Goal: Task Accomplishment & Management: Use online tool/utility

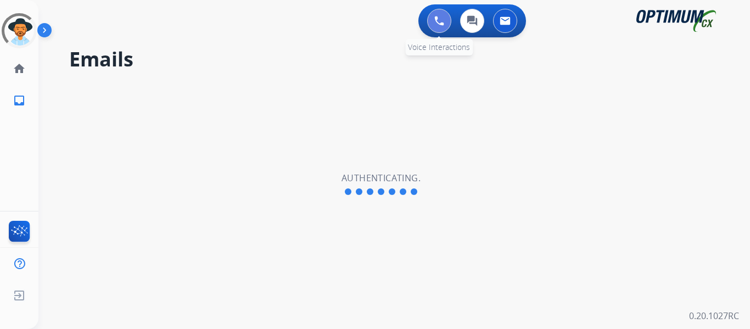
click at [442, 18] on img at bounding box center [439, 21] width 10 height 10
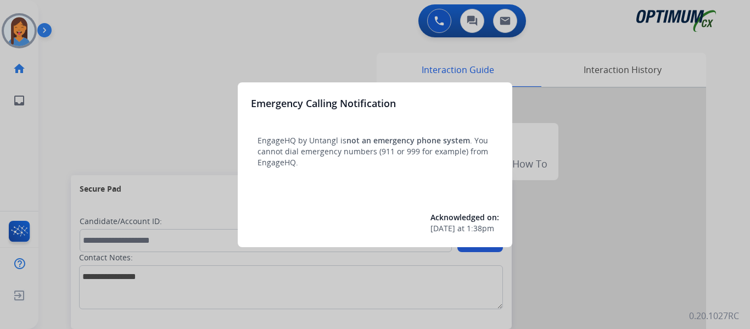
click at [64, 114] on div at bounding box center [375, 164] width 750 height 329
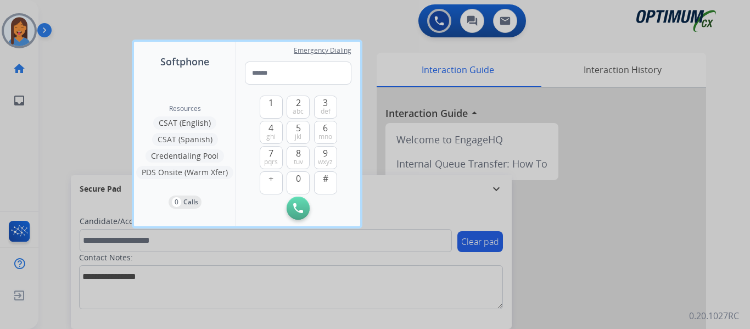
click at [64, 114] on div at bounding box center [375, 164] width 750 height 329
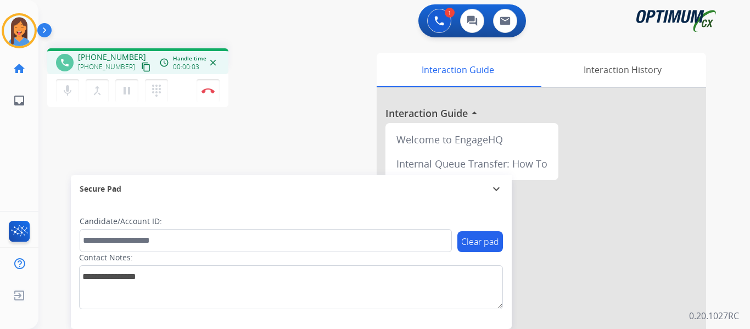
click at [141, 70] on mat-icon "content_copy" at bounding box center [146, 67] width 10 height 10
click at [150, 94] on mat-icon "dialpad" at bounding box center [156, 90] width 13 height 13
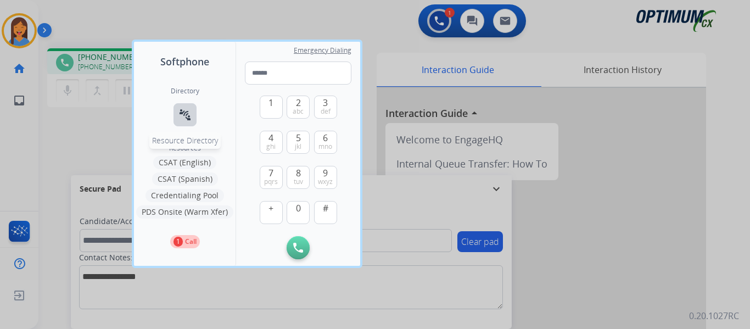
click at [178, 106] on button "connect_without_contact Resource Directory" at bounding box center [184, 114] width 23 height 23
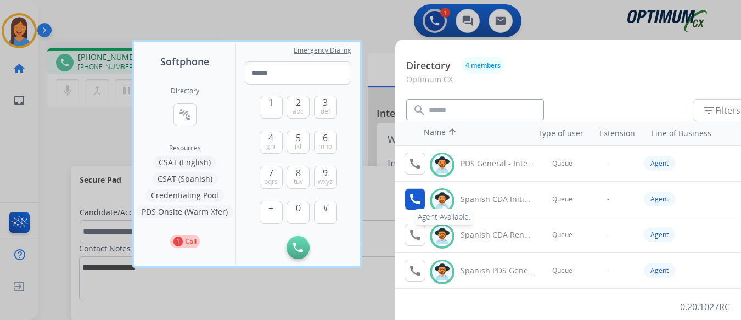
click at [412, 198] on mat-icon "call" at bounding box center [414, 199] width 13 height 13
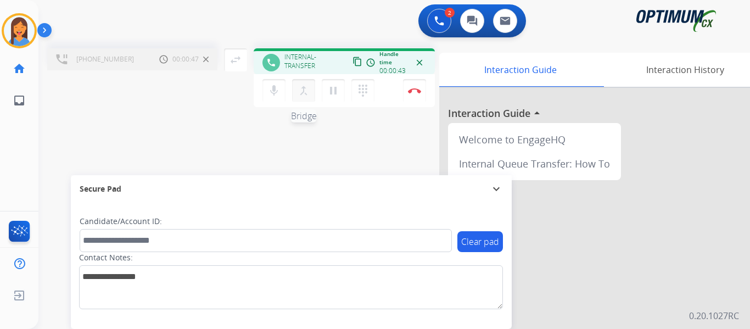
click at [300, 91] on mat-icon "merge_type" at bounding box center [303, 90] width 13 height 13
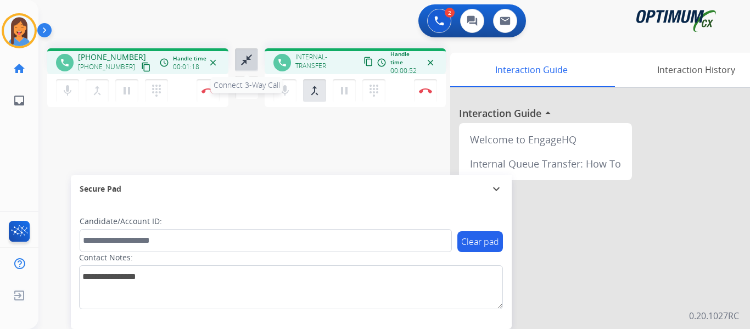
click at [245, 55] on mat-icon "close_fullscreen" at bounding box center [246, 59] width 13 height 13
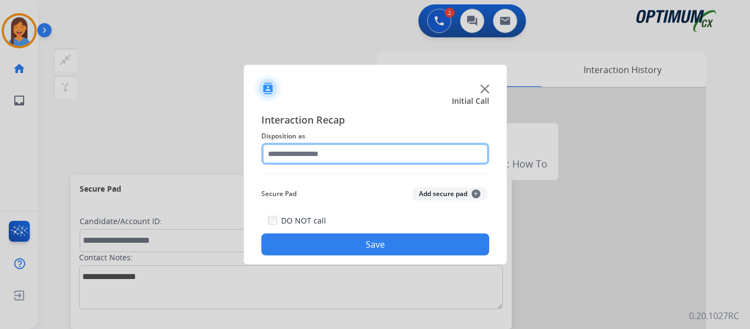
click at [322, 156] on input "text" at bounding box center [375, 154] width 228 height 22
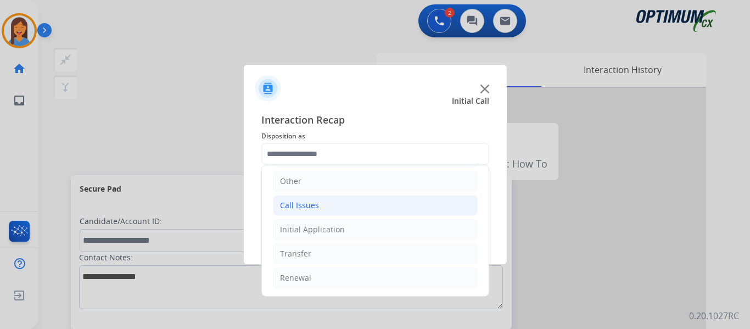
click at [323, 209] on li "Call Issues" at bounding box center [375, 205] width 205 height 21
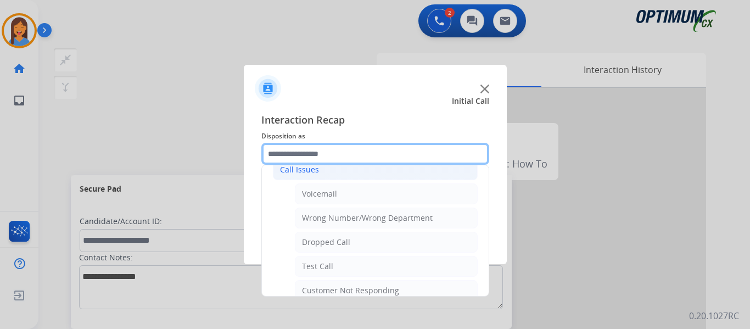
scroll to position [130, 0]
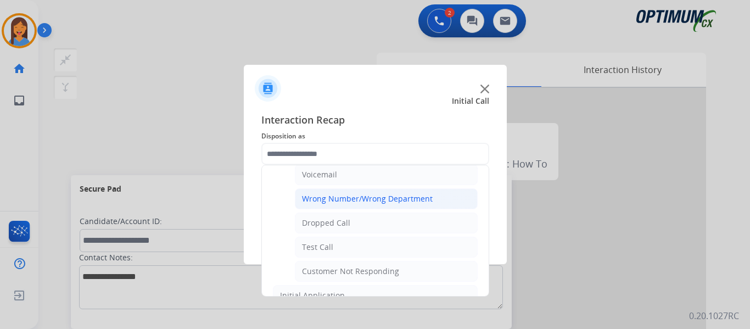
click at [327, 199] on div "Wrong Number/Wrong Department" at bounding box center [367, 198] width 131 height 11
type input "**********"
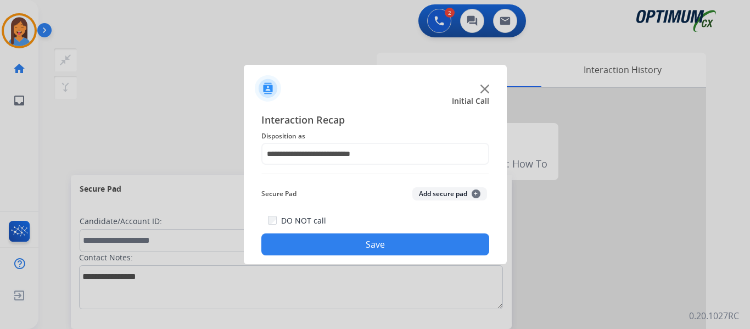
click at [386, 243] on button "Save" at bounding box center [375, 244] width 228 height 22
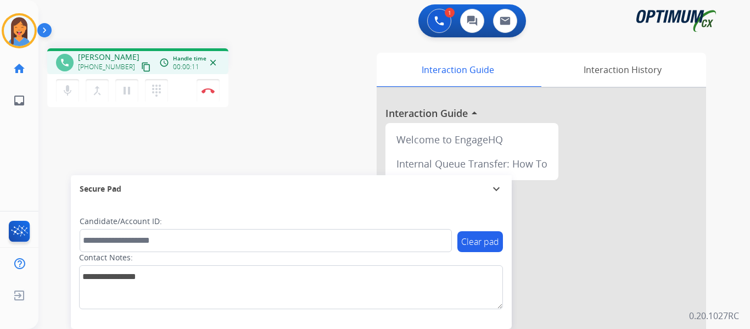
click at [139, 70] on button "content_copy" at bounding box center [145, 66] width 13 height 13
click at [200, 85] on button "Disconnect" at bounding box center [208, 90] width 23 height 23
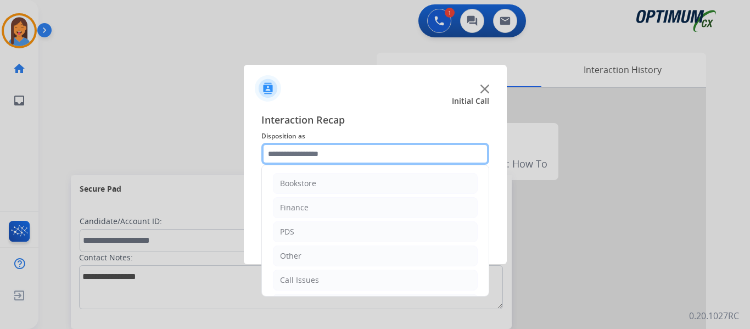
click at [311, 158] on input "text" at bounding box center [375, 154] width 228 height 22
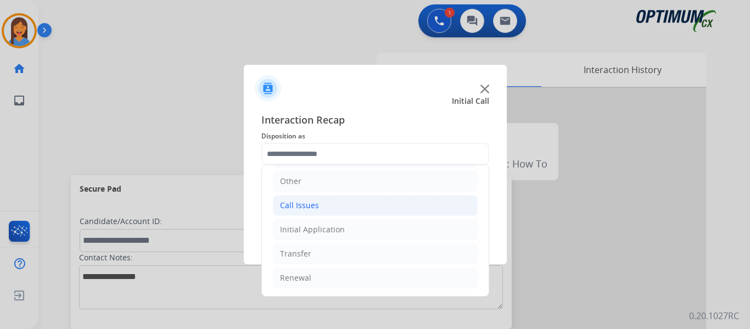
click at [321, 204] on li "Call Issues" at bounding box center [375, 205] width 205 height 21
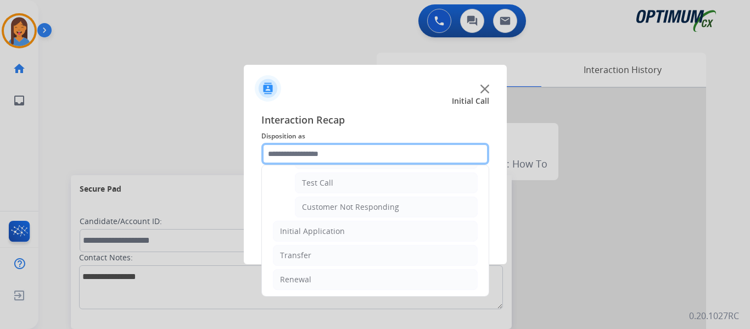
scroll to position [195, 0]
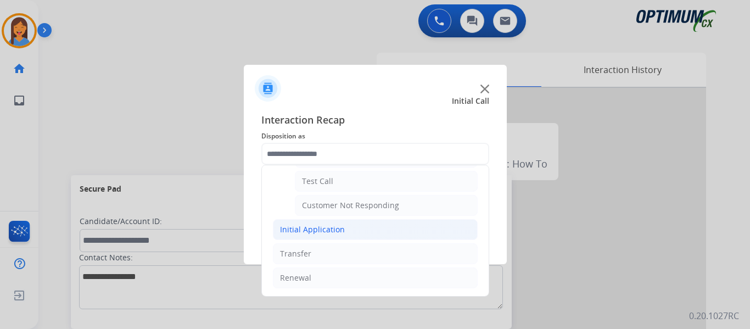
click at [296, 219] on li "Initial Application" at bounding box center [375, 229] width 205 height 21
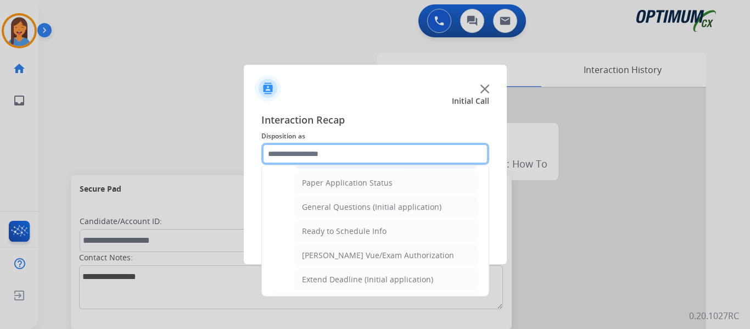
scroll to position [635, 0]
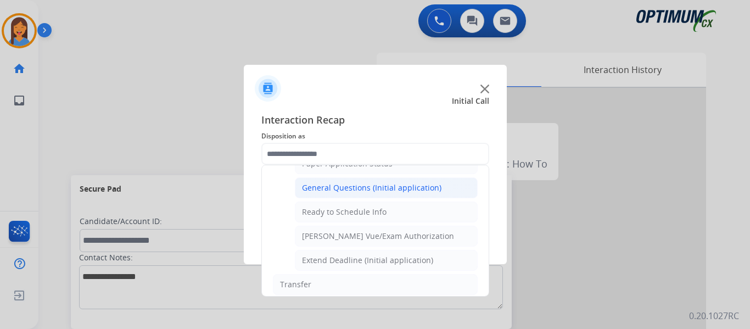
click at [369, 184] on div "General Questions (Initial application)" at bounding box center [371, 187] width 139 height 11
type input "**********"
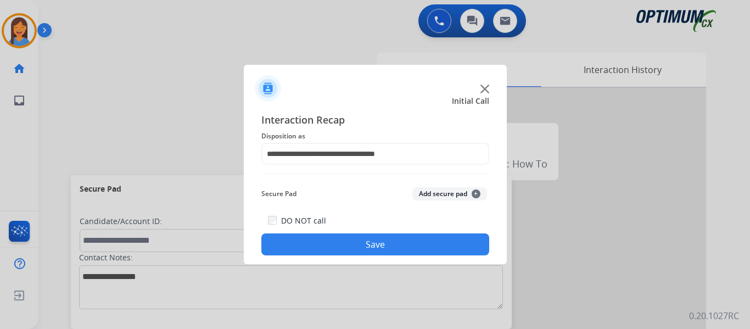
click at [389, 245] on button "Save" at bounding box center [375, 244] width 228 height 22
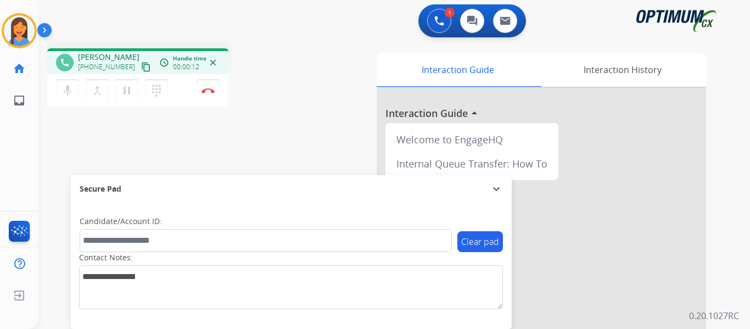
click at [141, 63] on mat-icon "content_copy" at bounding box center [146, 67] width 10 height 10
click at [210, 92] on img at bounding box center [208, 90] width 13 height 5
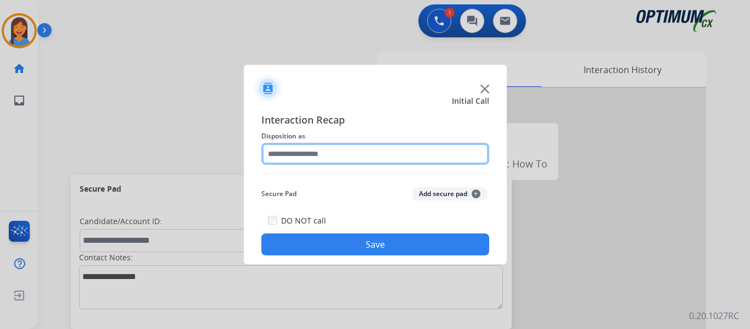
click at [346, 160] on input "text" at bounding box center [375, 154] width 228 height 22
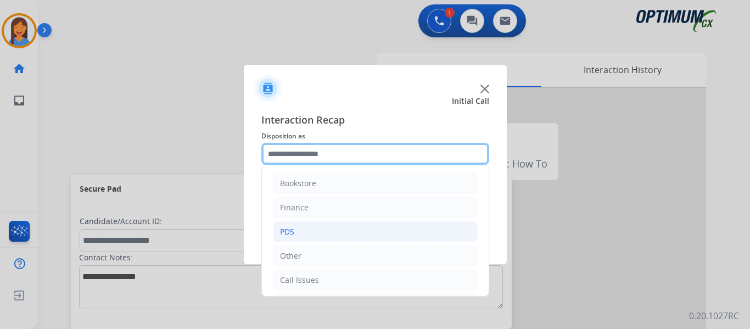
scroll to position [55, 0]
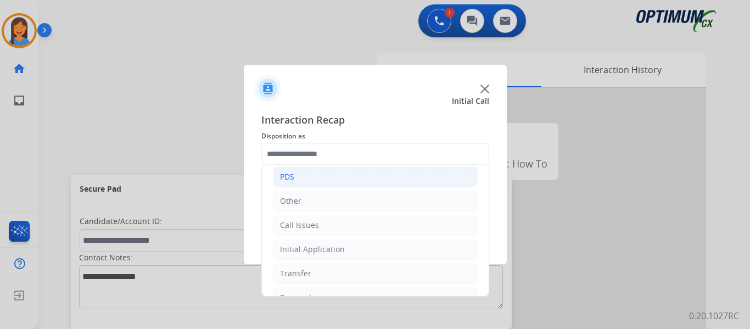
click at [304, 175] on li "PDS" at bounding box center [375, 176] width 205 height 21
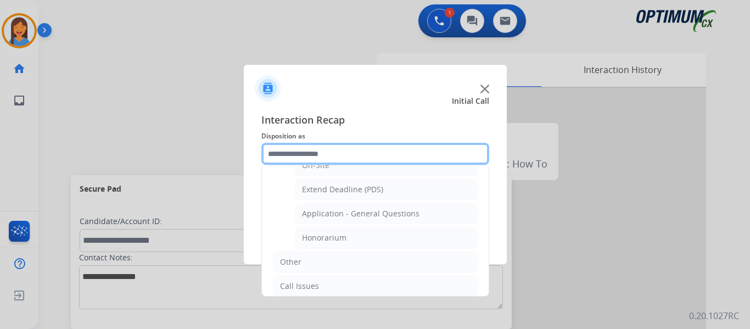
scroll to position [329, 0]
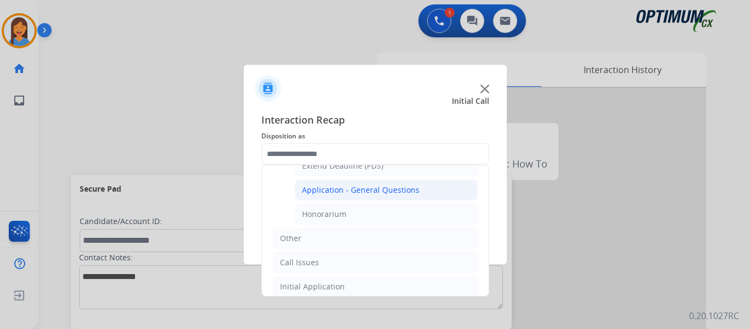
click at [363, 189] on div "Application - General Questions" at bounding box center [360, 189] width 117 height 11
type input "**********"
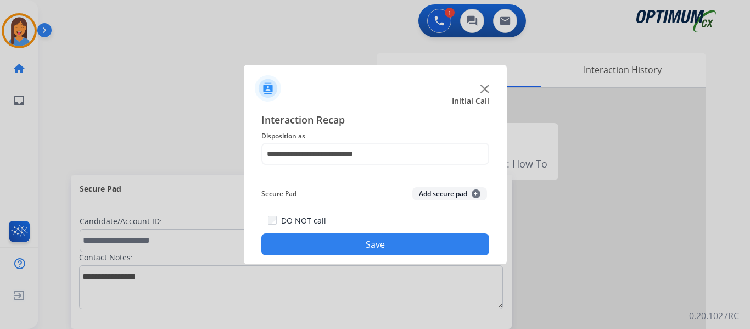
click at [381, 237] on button "Save" at bounding box center [375, 244] width 228 height 22
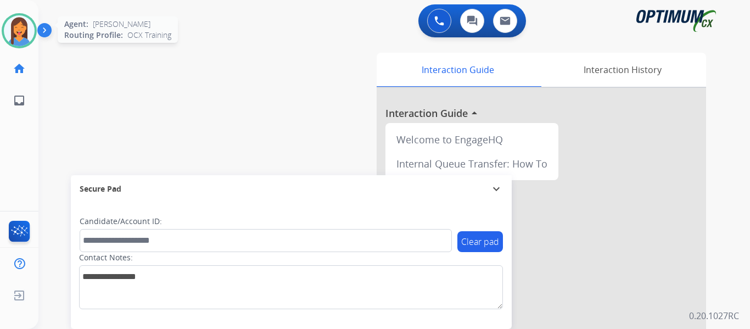
click at [29, 31] on img at bounding box center [19, 30] width 31 height 31
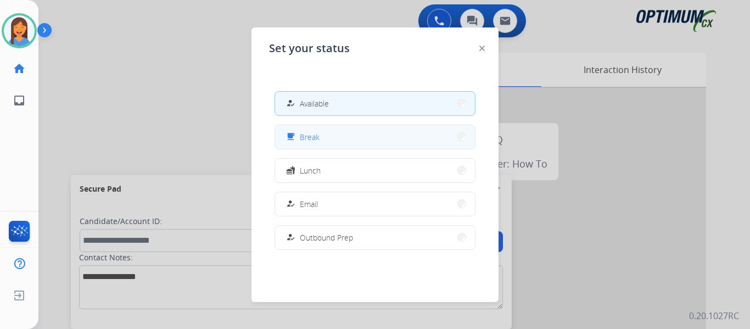
click at [342, 140] on button "free_breakfast Break" at bounding box center [375, 137] width 200 height 24
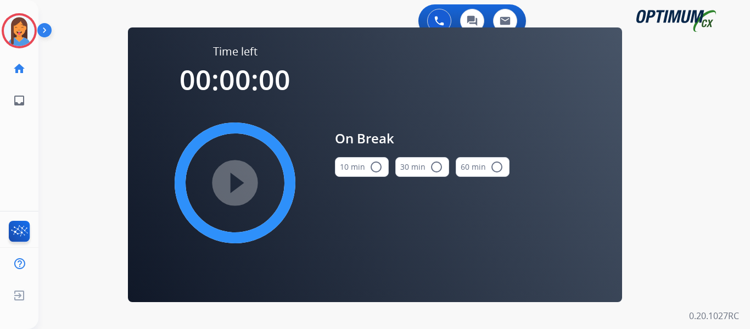
click at [356, 164] on button "10 min radio_button_unchecked" at bounding box center [362, 167] width 54 height 20
click at [232, 185] on mat-icon "play_circle_filled" at bounding box center [234, 182] width 13 height 13
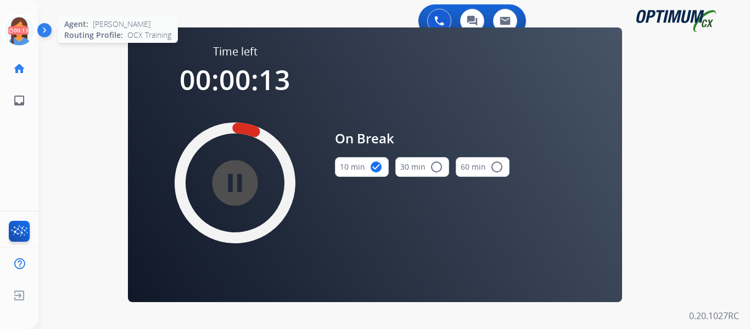
click at [8, 36] on icon at bounding box center [20, 31] width 36 height 36
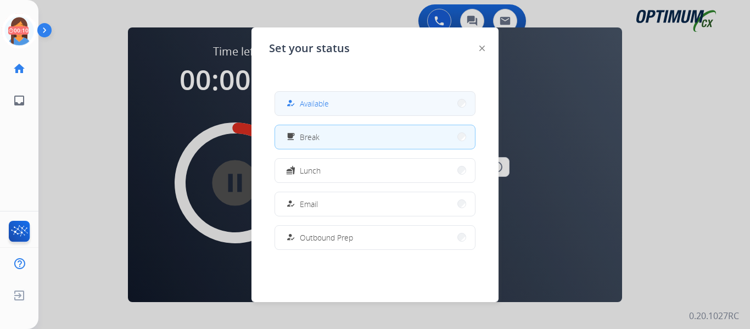
click at [305, 104] on span "Available" at bounding box center [314, 104] width 29 height 12
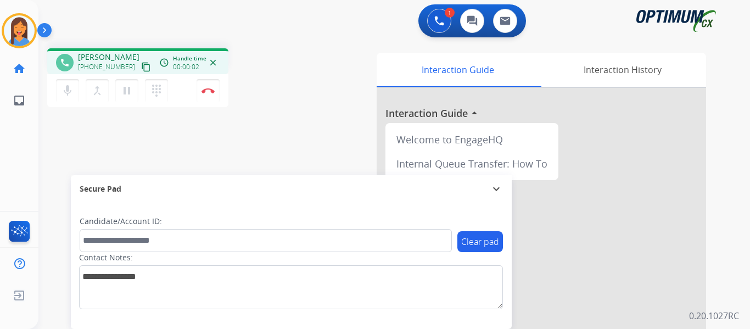
click at [141, 66] on mat-icon "content_copy" at bounding box center [146, 67] width 10 height 10
click at [212, 89] on img at bounding box center [208, 90] width 13 height 5
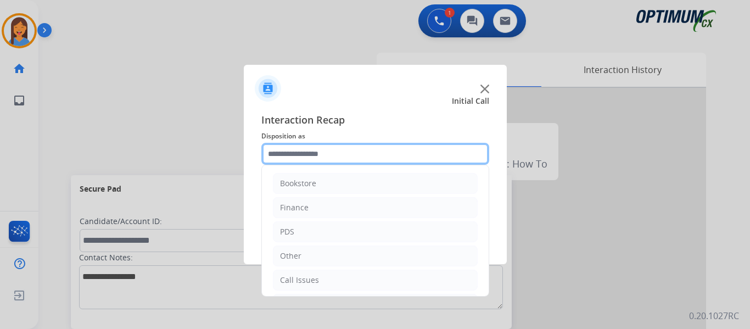
click at [316, 165] on div "Bookstore Finance PDS Other Call Issues Initial Application Transfer Renewal" at bounding box center [375, 154] width 228 height 22
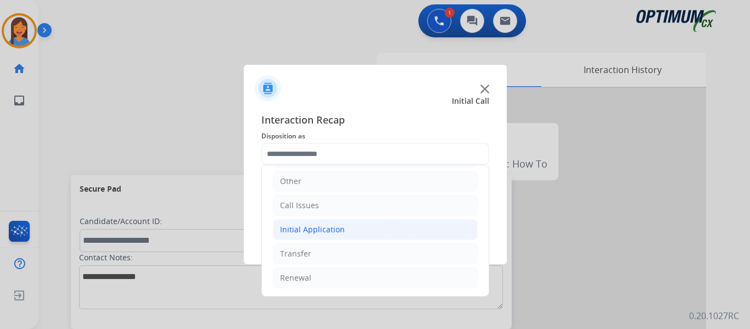
click at [317, 225] on div "Initial Application" at bounding box center [312, 229] width 65 height 11
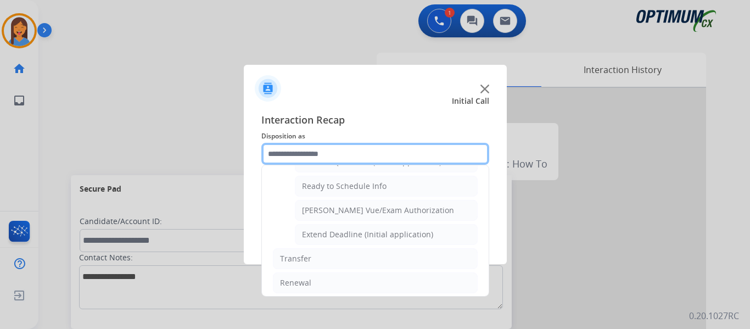
scroll to position [665, 0]
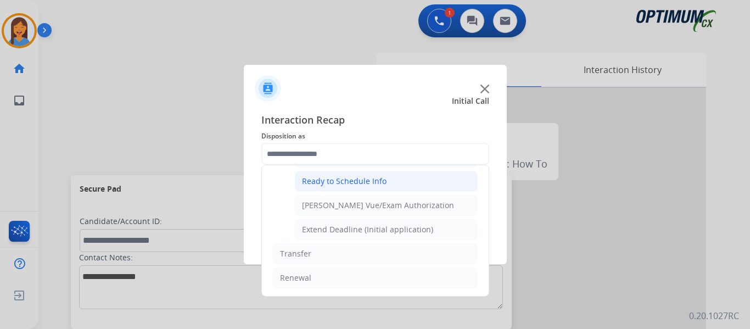
click at [346, 180] on div "Ready to Schedule Info" at bounding box center [344, 181] width 85 height 11
type input "**********"
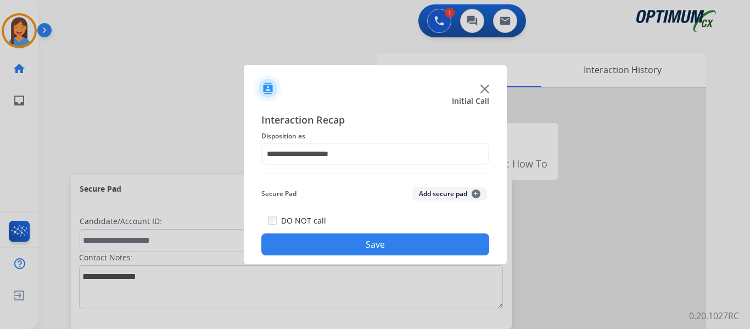
click at [355, 247] on button "Save" at bounding box center [375, 244] width 228 height 22
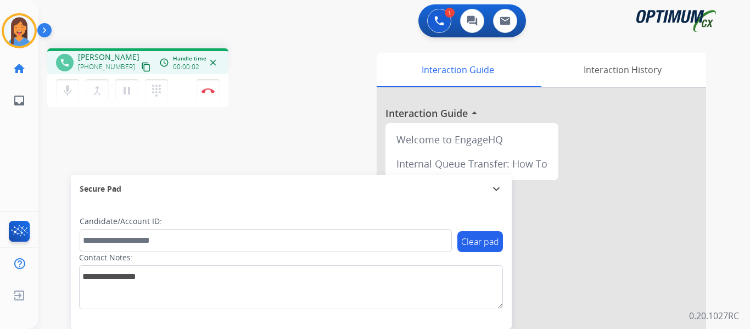
click at [141, 63] on mat-icon "content_copy" at bounding box center [146, 67] width 10 height 10
click at [209, 99] on button "Disconnect" at bounding box center [208, 90] width 23 height 23
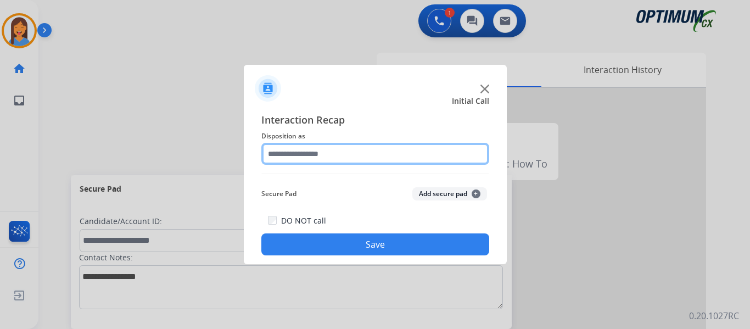
click at [318, 154] on input "text" at bounding box center [375, 154] width 228 height 22
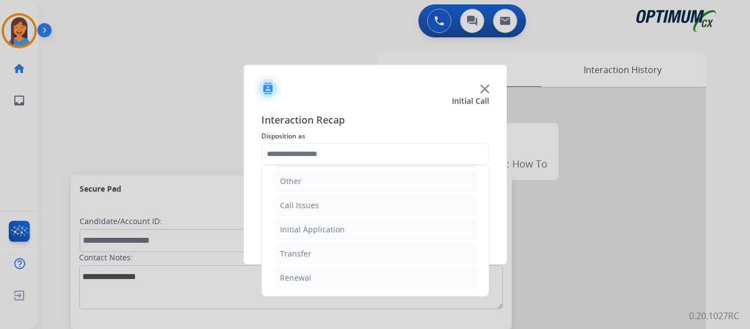
click at [320, 221] on li "Initial Application" at bounding box center [375, 229] width 205 height 21
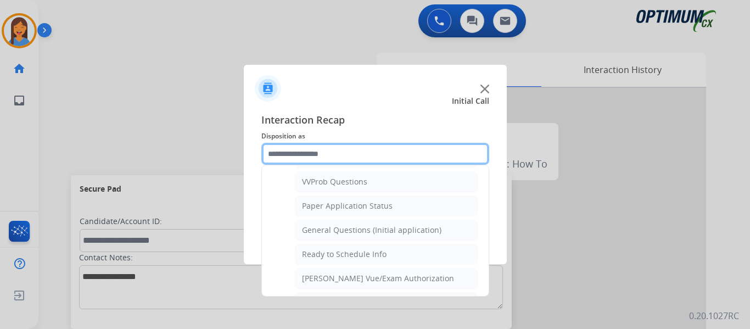
scroll to position [624, 0]
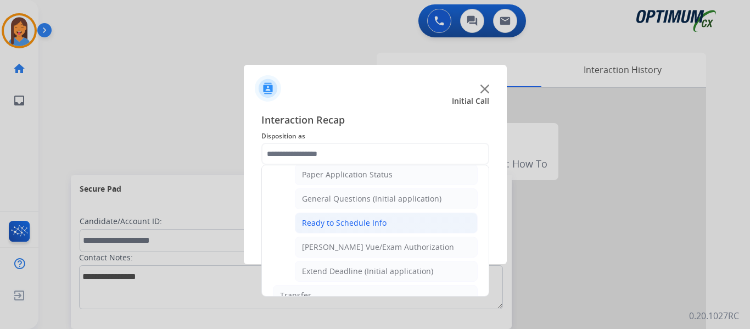
click at [331, 226] on div "Ready to Schedule Info" at bounding box center [344, 222] width 85 height 11
type input "**********"
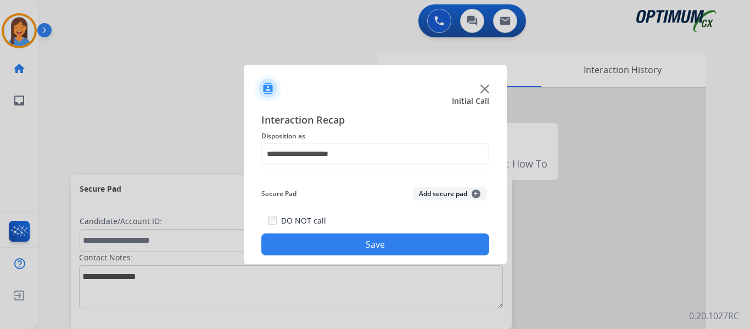
click at [357, 262] on div "**********" at bounding box center [375, 183] width 263 height 161
click at [357, 245] on button "Save" at bounding box center [375, 244] width 228 height 22
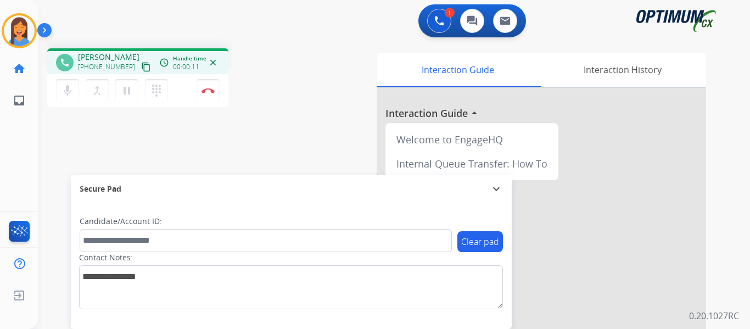
click at [141, 66] on mat-icon "content_copy" at bounding box center [146, 67] width 10 height 10
click at [210, 90] on img at bounding box center [208, 90] width 13 height 5
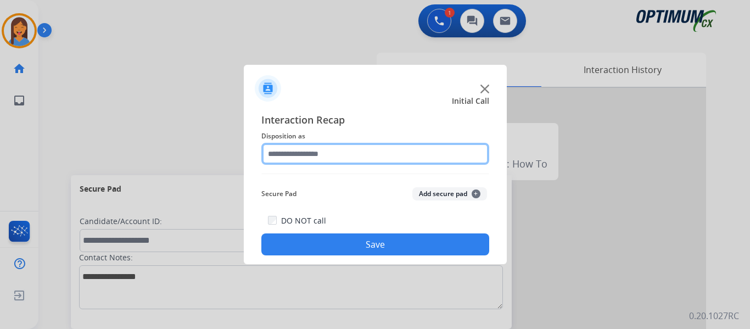
click at [316, 151] on input "text" at bounding box center [375, 154] width 228 height 22
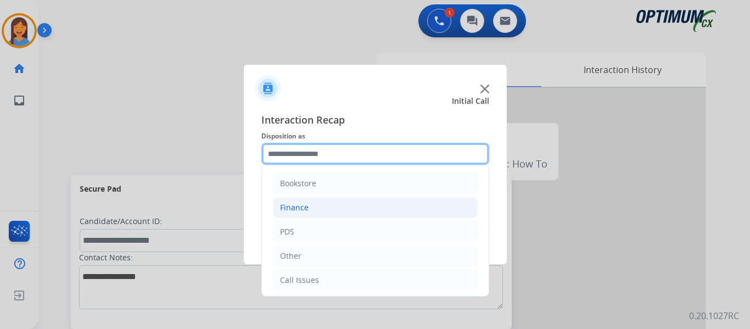
scroll to position [75, 0]
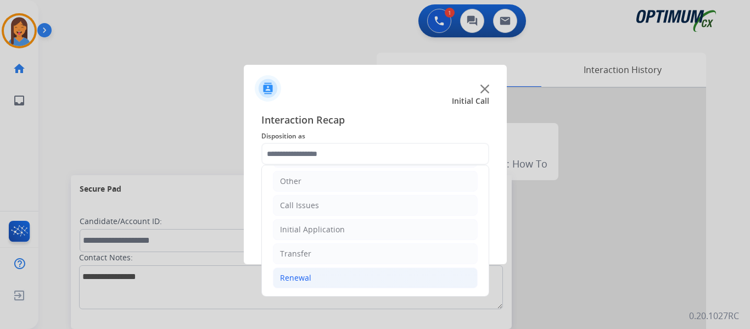
click at [296, 279] on div "Renewal" at bounding box center [295, 277] width 31 height 11
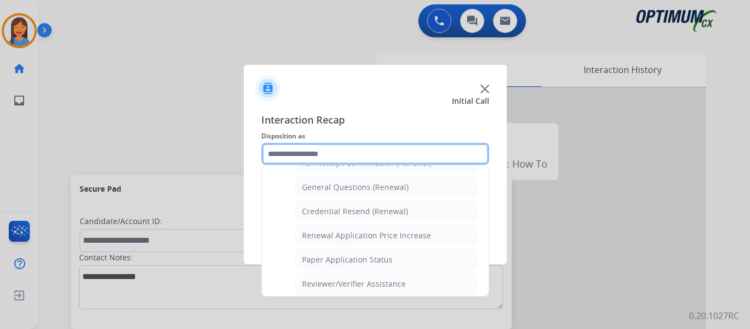
scroll to position [294, 0]
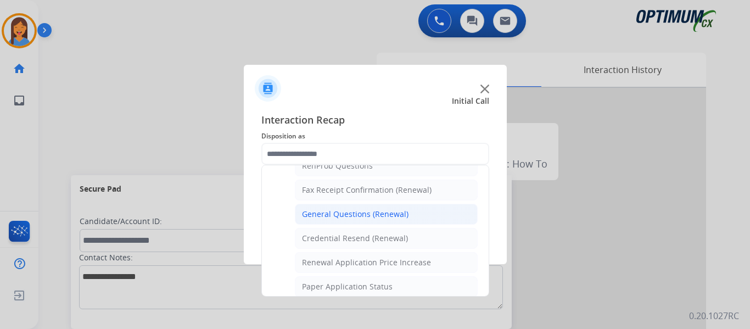
click at [329, 215] on div "General Questions (Renewal)" at bounding box center [355, 214] width 107 height 11
type input "**********"
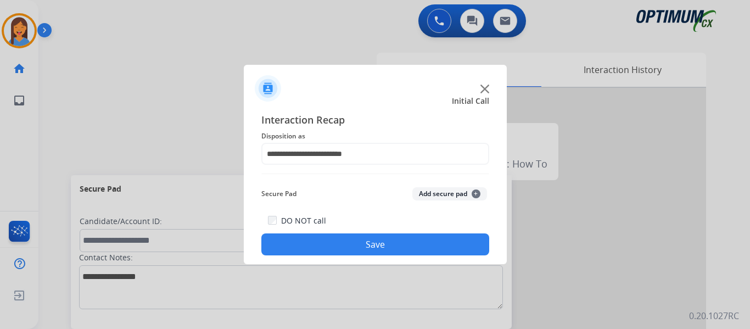
click at [365, 244] on button "Save" at bounding box center [375, 244] width 228 height 22
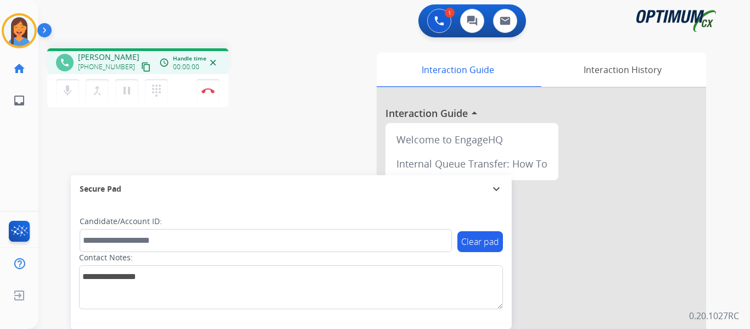
click at [141, 66] on mat-icon "content_copy" at bounding box center [146, 67] width 10 height 10
click at [214, 91] on img at bounding box center [208, 90] width 13 height 5
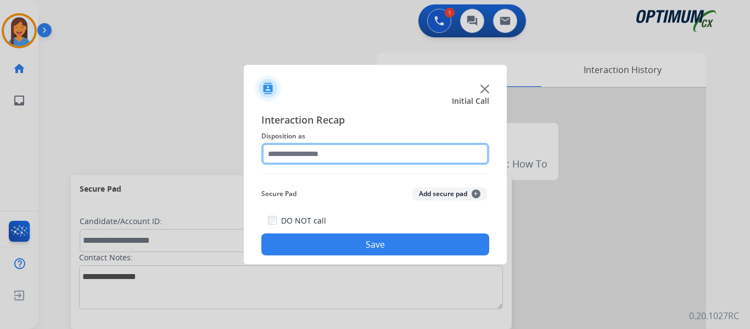
click at [304, 152] on input "text" at bounding box center [375, 154] width 228 height 22
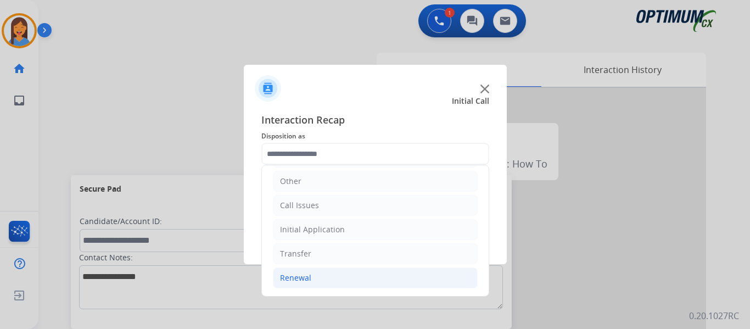
click at [309, 274] on div "Renewal" at bounding box center [295, 277] width 31 height 11
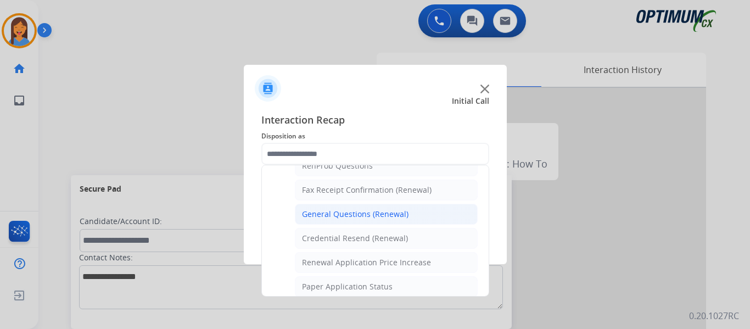
click at [346, 216] on div "General Questions (Renewal)" at bounding box center [355, 214] width 107 height 11
type input "**********"
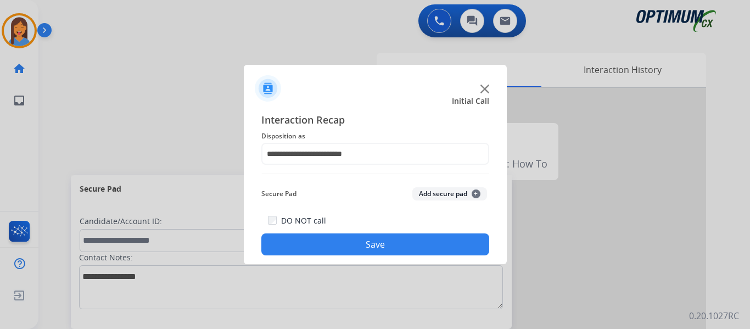
click at [366, 243] on button "Save" at bounding box center [375, 244] width 228 height 22
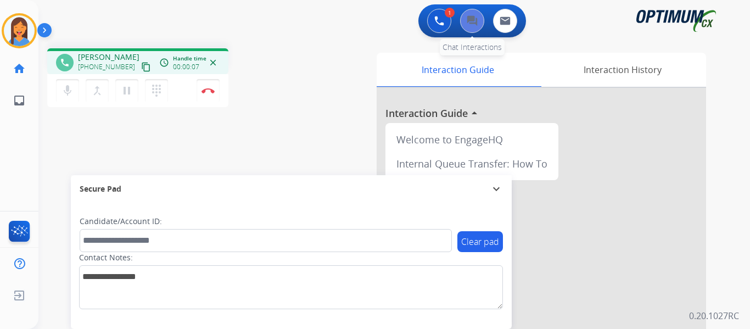
drag, startPoint x: 132, startPoint y: 68, endPoint x: 478, endPoint y: 22, distance: 349.0
click at [141, 68] on mat-icon "content_copy" at bounding box center [146, 67] width 10 height 10
click at [211, 93] on button "Disconnect" at bounding box center [208, 90] width 23 height 23
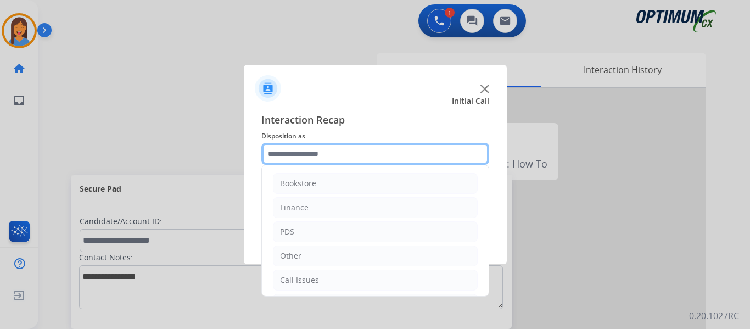
click at [326, 143] on input "text" at bounding box center [375, 154] width 228 height 22
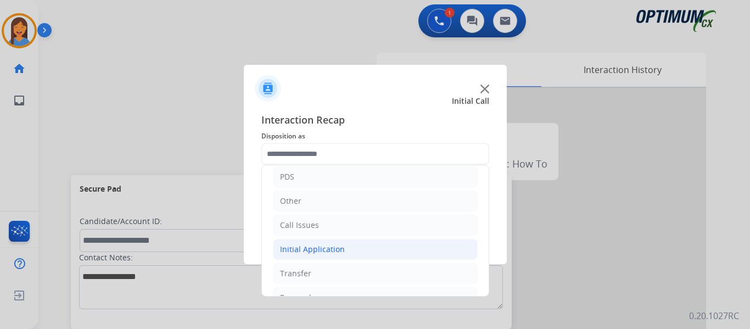
click at [332, 244] on div "Initial Application" at bounding box center [312, 249] width 65 height 11
click at [342, 274] on div "Credential Resend (Initial application)" at bounding box center [371, 273] width 139 height 11
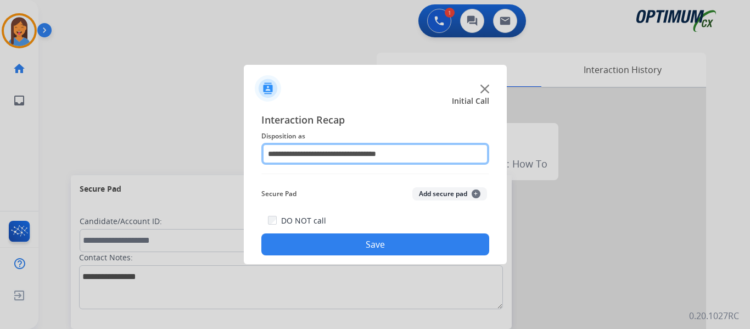
click at [330, 152] on input "**********" at bounding box center [375, 154] width 228 height 22
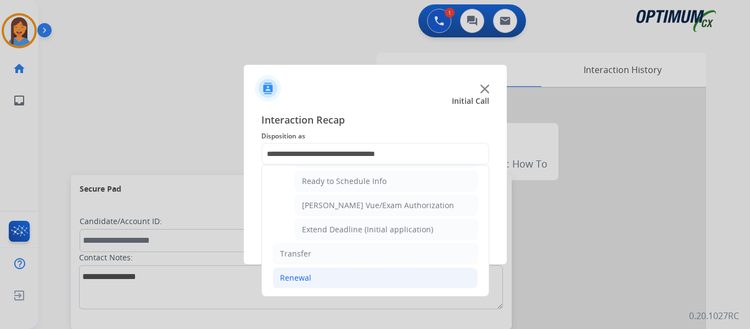
click at [301, 280] on div "Renewal" at bounding box center [295, 277] width 31 height 11
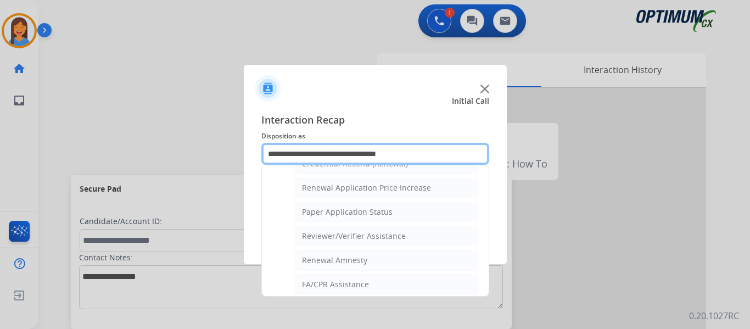
scroll to position [314, 0]
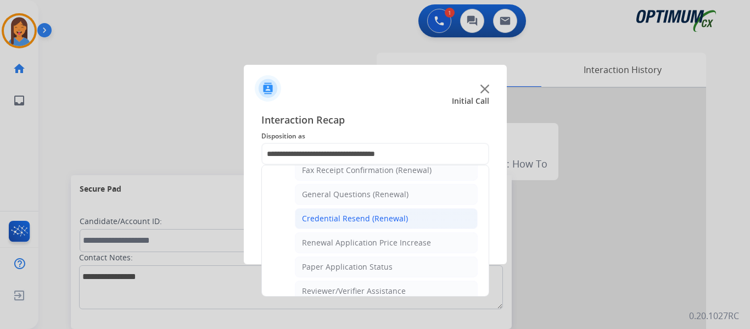
click at [371, 215] on div "Credential Resend (Renewal)" at bounding box center [355, 218] width 106 height 11
type input "**********"
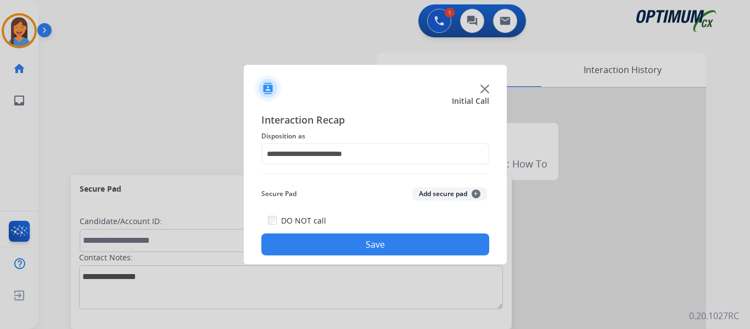
click at [382, 244] on button "Save" at bounding box center [375, 244] width 228 height 22
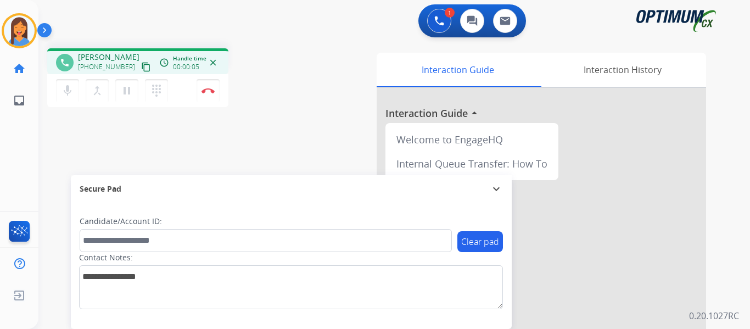
click at [141, 64] on mat-icon "content_copy" at bounding box center [146, 67] width 10 height 10
click at [210, 91] on img at bounding box center [208, 90] width 13 height 5
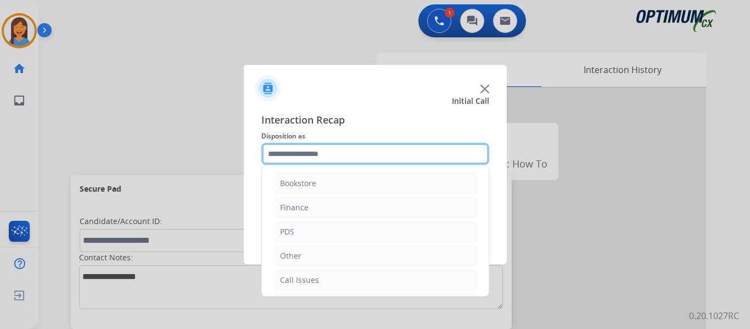
click at [317, 160] on input "text" at bounding box center [375, 154] width 228 height 22
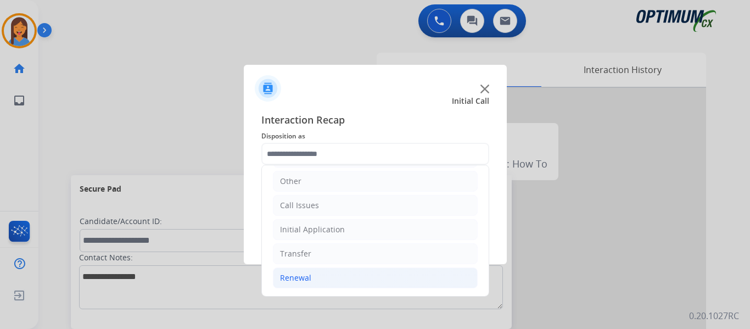
click at [311, 275] on li "Renewal" at bounding box center [375, 277] width 205 height 21
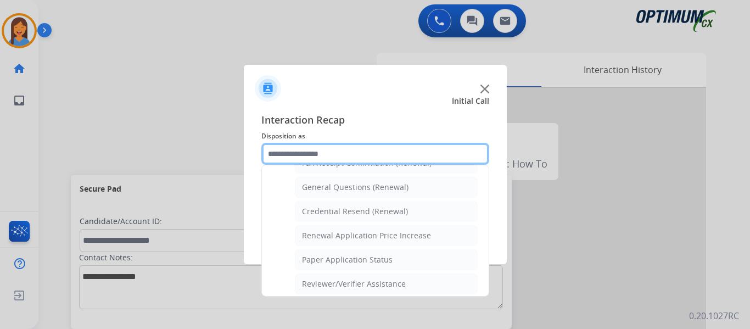
scroll to position [294, 0]
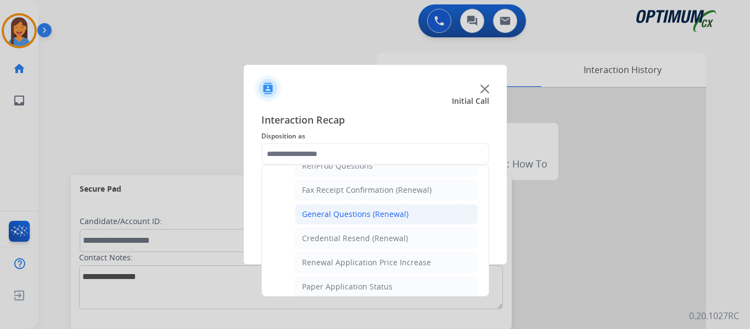
click at [362, 204] on li "General Questions (Renewal)" at bounding box center [386, 214] width 183 height 21
type input "**********"
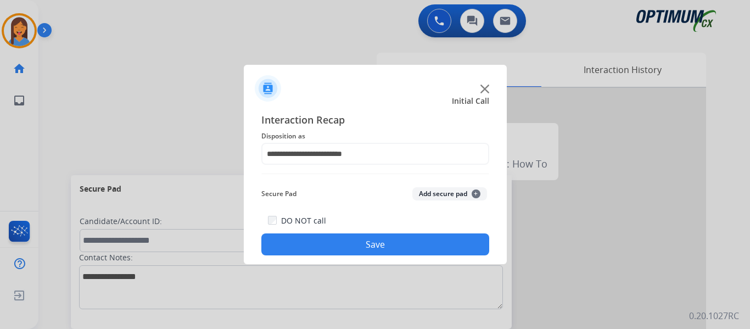
click at [387, 233] on div "DO NOT call Save" at bounding box center [375, 235] width 228 height 42
click at [310, 242] on button "Save" at bounding box center [375, 244] width 228 height 22
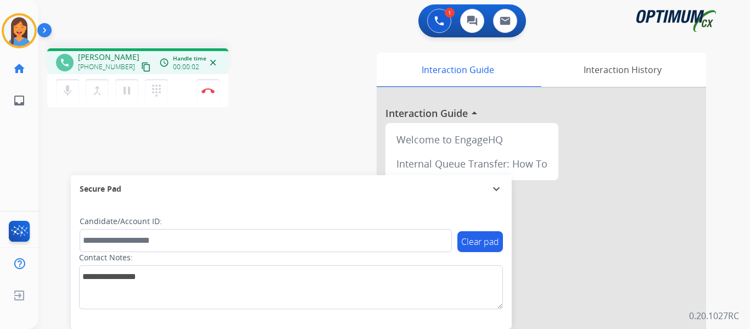
click at [141, 68] on mat-icon "content_copy" at bounding box center [146, 67] width 10 height 10
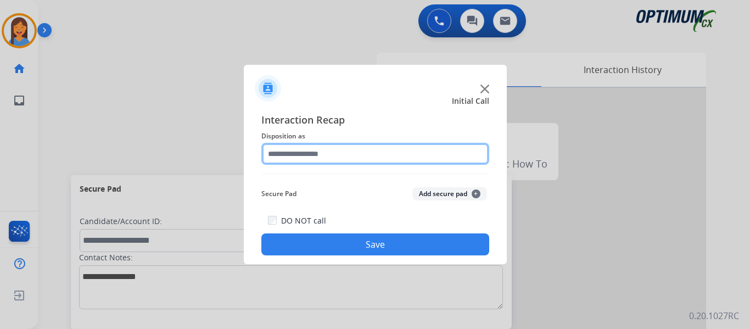
click at [318, 149] on input "text" at bounding box center [375, 154] width 228 height 22
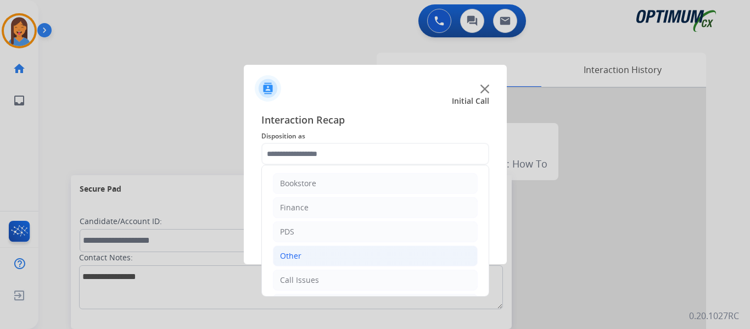
click at [304, 255] on li "Other" at bounding box center [375, 255] width 205 height 21
click at [304, 254] on li "Other" at bounding box center [375, 255] width 205 height 21
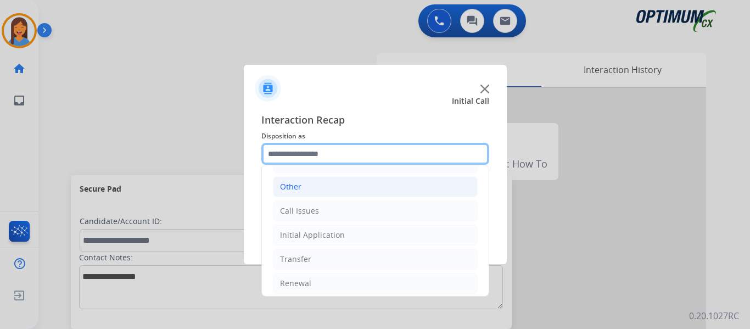
scroll to position [75, 0]
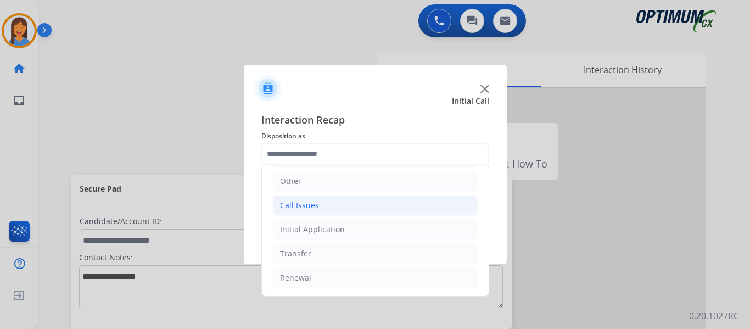
click at [304, 205] on div "Call Issues" at bounding box center [299, 205] width 39 height 11
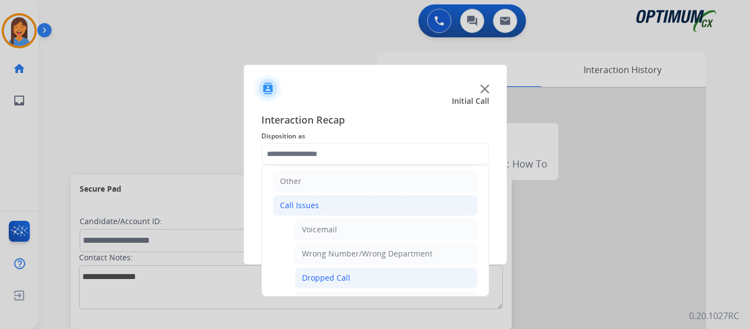
click at [319, 276] on div "Dropped Call" at bounding box center [326, 277] width 48 height 11
type input "**********"
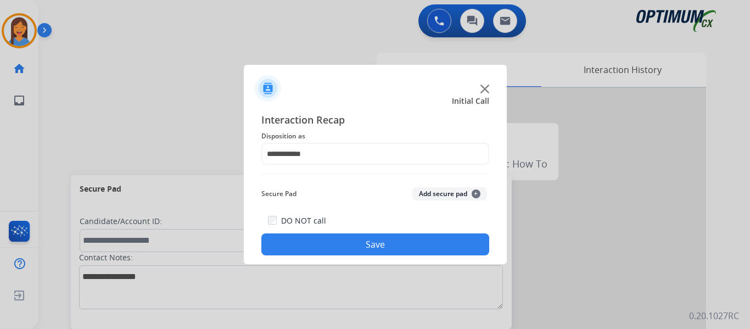
click at [316, 241] on button "Save" at bounding box center [375, 244] width 228 height 22
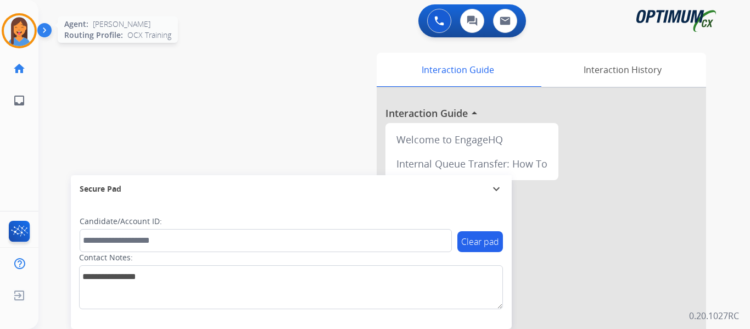
click at [18, 30] on img at bounding box center [19, 30] width 31 height 31
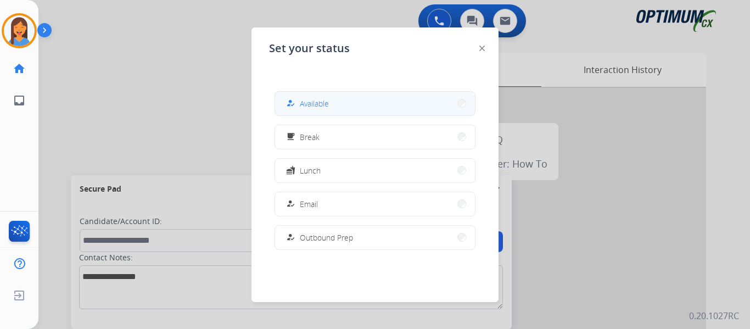
click at [322, 104] on span "Available" at bounding box center [314, 104] width 29 height 12
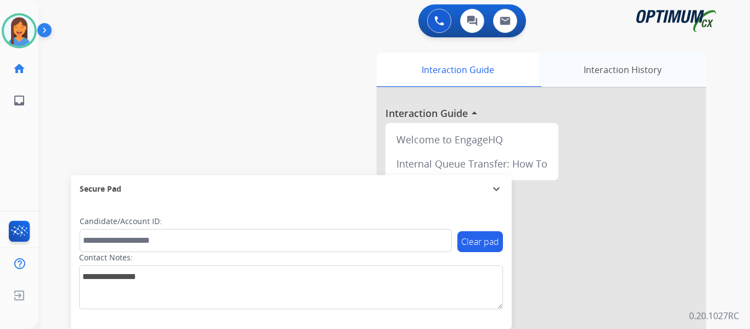
click at [620, 72] on div "Interaction History" at bounding box center [622, 70] width 167 height 34
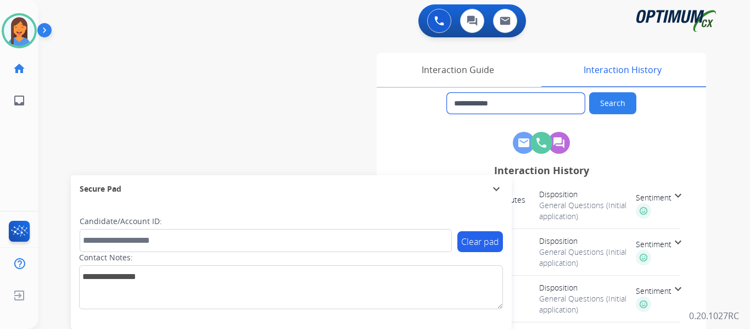
click at [516, 99] on input "**********" at bounding box center [516, 103] width 138 height 21
drag, startPoint x: 519, startPoint y: 106, endPoint x: 463, endPoint y: 107, distance: 56.0
click at [463, 107] on input "**********" at bounding box center [516, 103] width 138 height 21
click at [433, 22] on button at bounding box center [439, 21] width 24 height 24
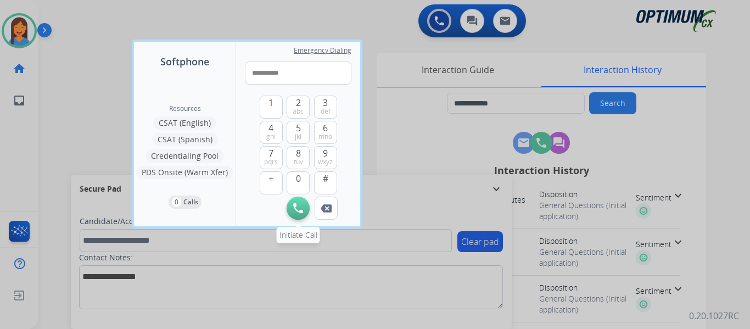
type input "**********"
click at [299, 206] on img at bounding box center [298, 208] width 10 height 10
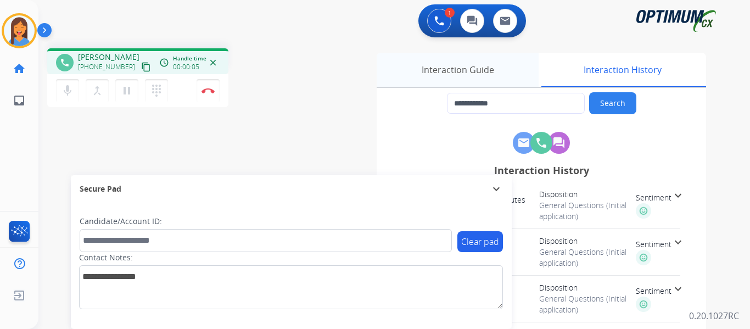
click at [458, 72] on div "Interaction Guide" at bounding box center [458, 70] width 162 height 34
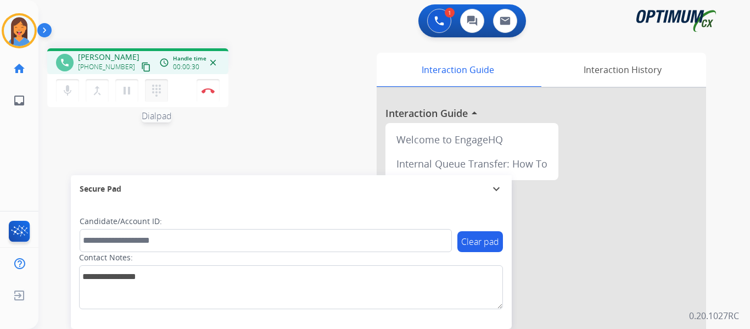
click at [155, 92] on mat-icon "dialpad" at bounding box center [156, 90] width 13 height 13
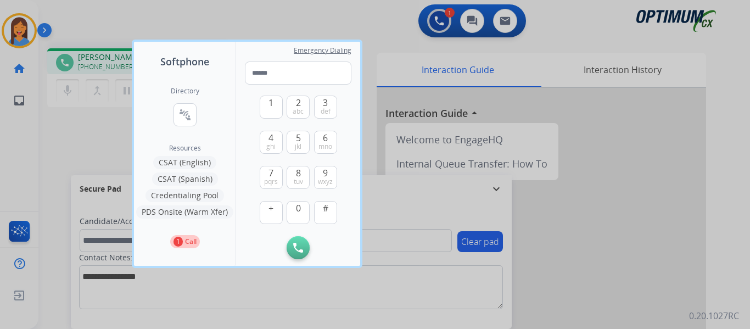
click at [99, 148] on div at bounding box center [375, 164] width 750 height 329
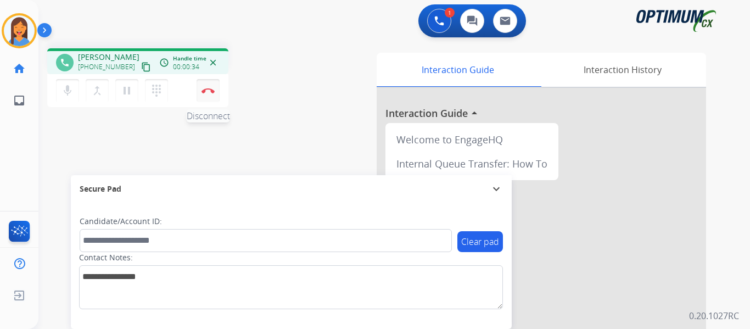
click at [210, 91] on img at bounding box center [208, 90] width 13 height 5
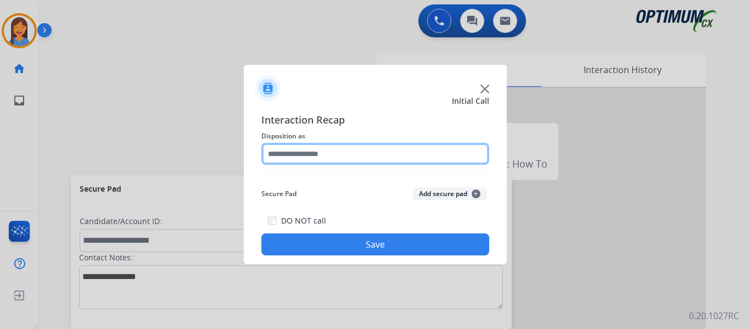
click at [331, 148] on input "text" at bounding box center [375, 154] width 228 height 22
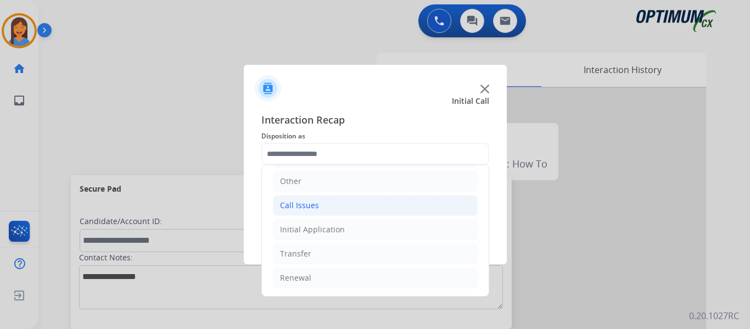
click at [310, 206] on div "Call Issues" at bounding box center [299, 205] width 39 height 11
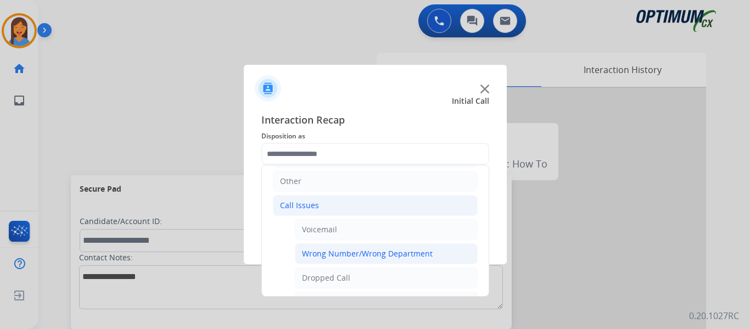
click at [343, 258] on div "Wrong Number/Wrong Department" at bounding box center [367, 253] width 131 height 11
type input "**********"
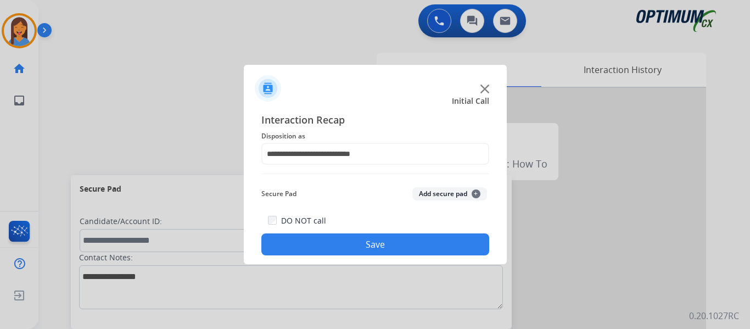
click at [353, 243] on button "Save" at bounding box center [375, 244] width 228 height 22
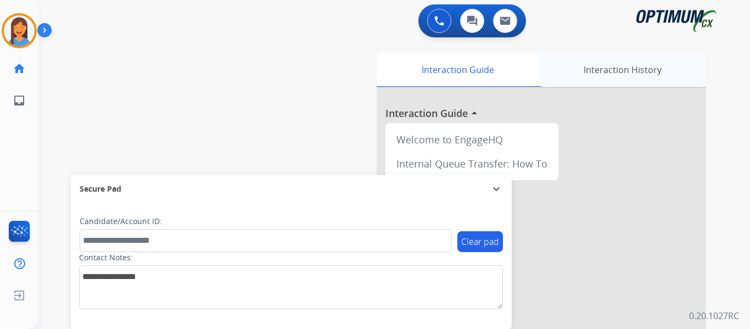
click at [637, 72] on div "Interaction History" at bounding box center [622, 70] width 167 height 34
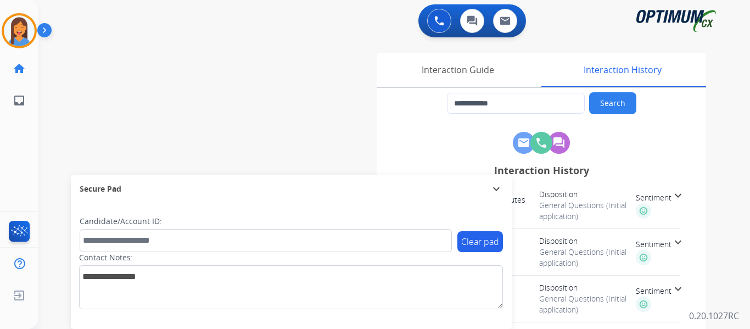
click at [249, 100] on div "**********" at bounding box center [380, 269] width 685 height 458
click at [439, 71] on div "Interaction Guide" at bounding box center [458, 70] width 162 height 34
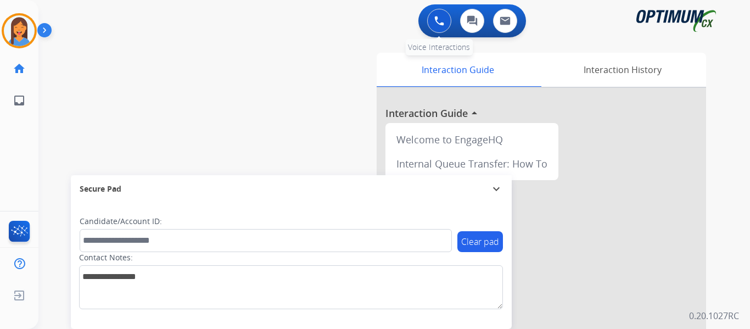
click at [440, 18] on img at bounding box center [439, 21] width 10 height 10
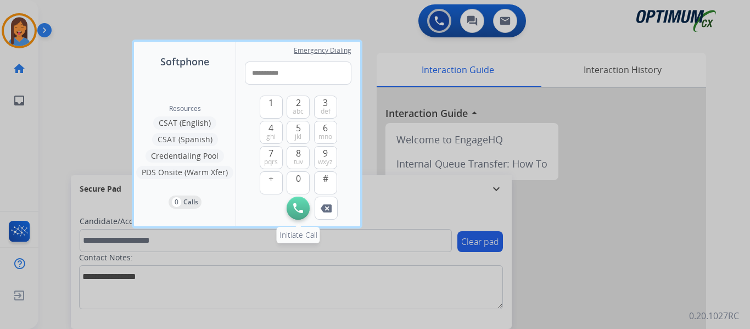
type input "**********"
click at [301, 210] on img at bounding box center [298, 208] width 10 height 10
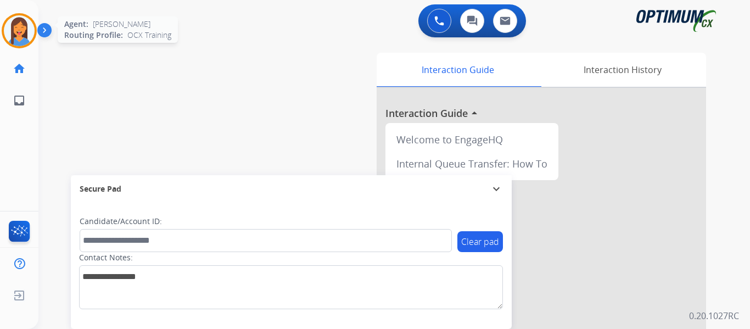
click at [17, 33] on img at bounding box center [19, 30] width 31 height 31
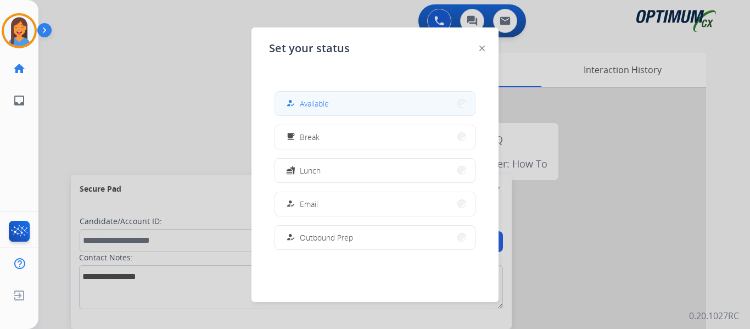
click at [287, 102] on button "how_to_reg Available" at bounding box center [375, 104] width 200 height 24
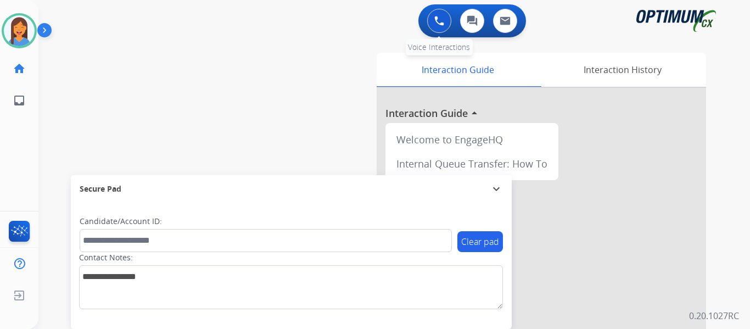
click at [435, 21] on img at bounding box center [439, 21] width 10 height 10
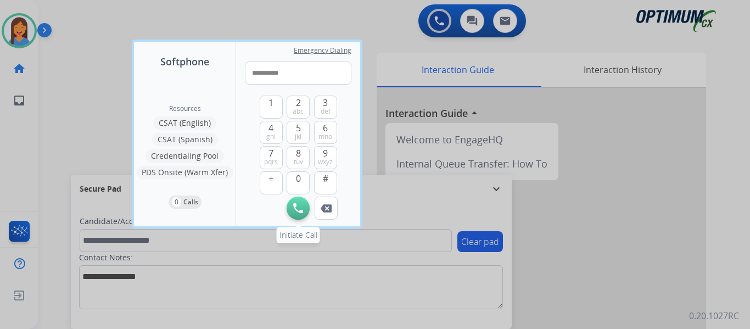
type input "**********"
drag, startPoint x: 295, startPoint y: 215, endPoint x: 514, endPoint y: 172, distance: 223.1
click at [296, 215] on button "Initiate Call" at bounding box center [298, 208] width 23 height 23
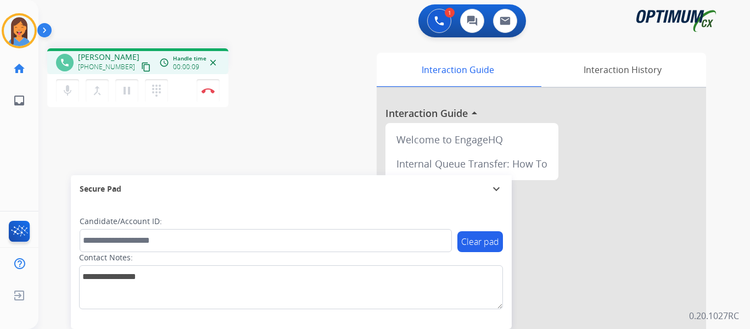
drag, startPoint x: 207, startPoint y: 88, endPoint x: 516, endPoint y: 104, distance: 309.6
click at [207, 88] on img at bounding box center [208, 90] width 13 height 5
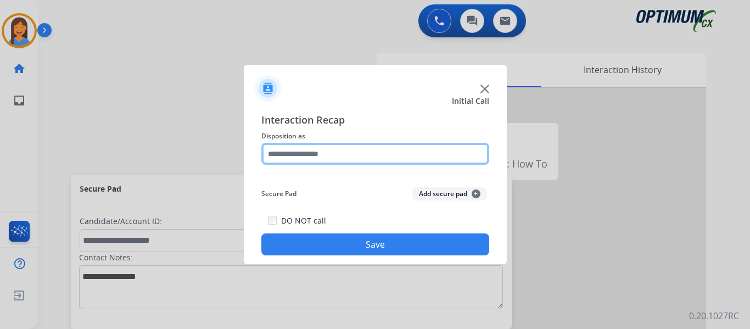
click at [301, 154] on input "text" at bounding box center [375, 154] width 228 height 22
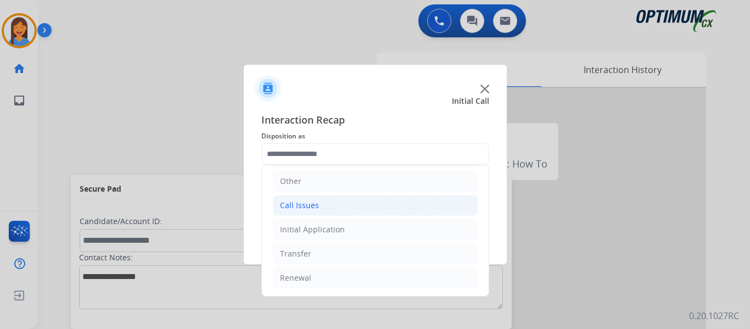
click at [306, 207] on div "Call Issues" at bounding box center [299, 205] width 39 height 11
click at [312, 229] on div "Voicemail" at bounding box center [319, 229] width 35 height 11
type input "*********"
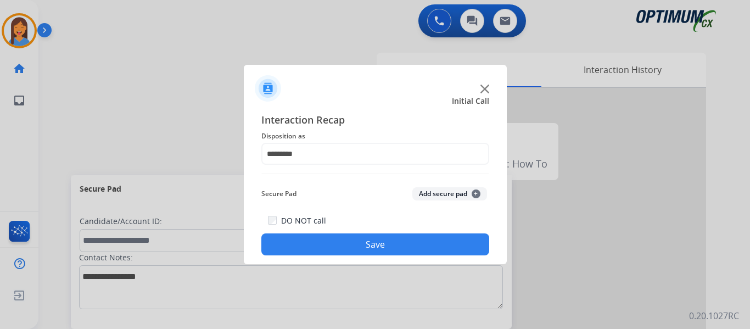
drag, startPoint x: 466, startPoint y: 245, endPoint x: 596, endPoint y: 224, distance: 132.3
click at [467, 245] on button "Save" at bounding box center [375, 244] width 228 height 22
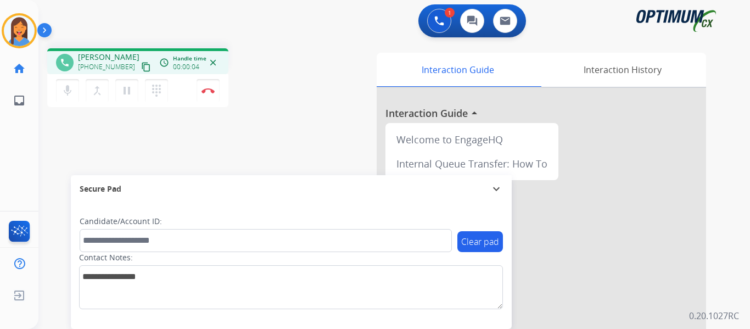
click at [141, 68] on mat-icon "content_copy" at bounding box center [146, 67] width 10 height 10
click at [207, 91] on img at bounding box center [208, 90] width 13 height 5
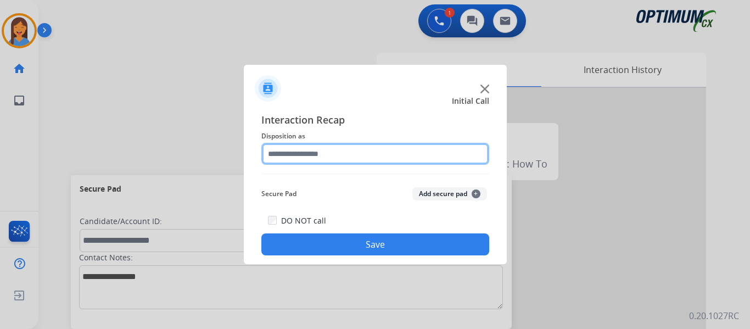
click at [294, 147] on input "text" at bounding box center [375, 154] width 228 height 22
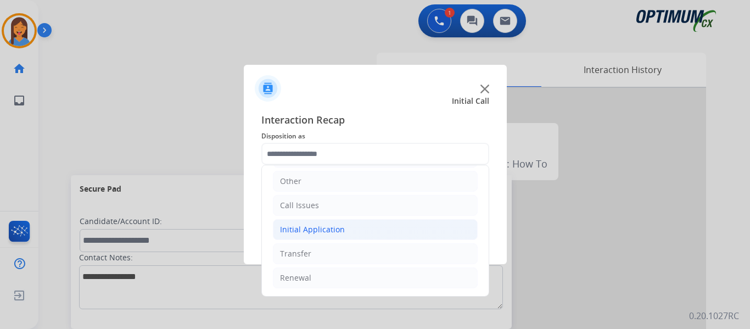
click at [314, 230] on div "Initial Application" at bounding box center [312, 229] width 65 height 11
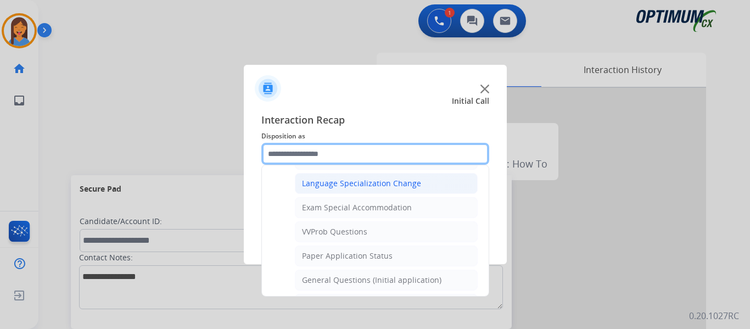
scroll to position [569, 0]
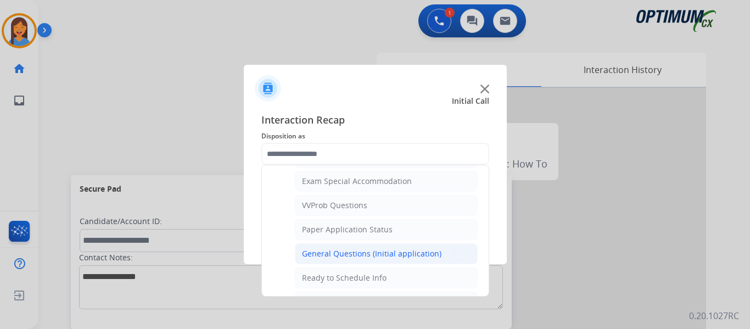
click at [342, 251] on div "General Questions (Initial application)" at bounding box center [371, 253] width 139 height 11
type input "**********"
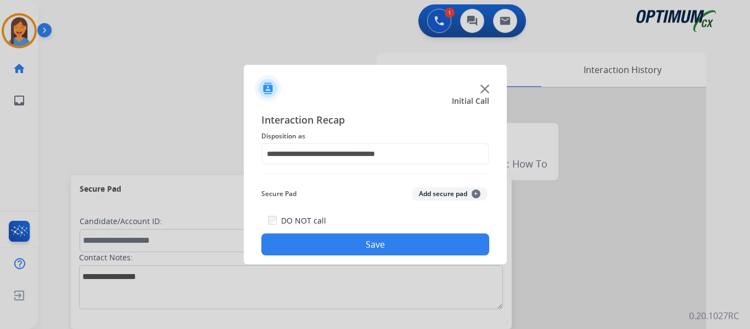
click at [342, 251] on button "Save" at bounding box center [375, 244] width 228 height 22
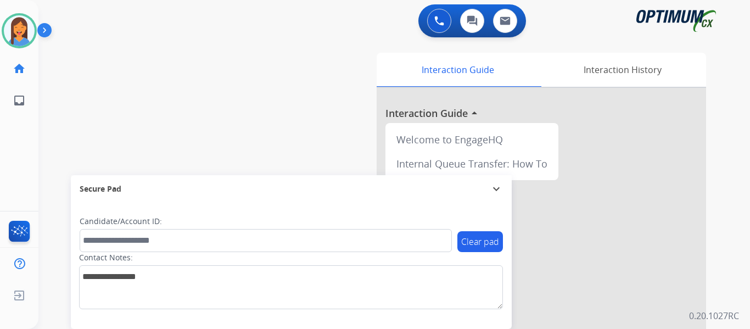
drag, startPoint x: 14, startPoint y: 32, endPoint x: 54, endPoint y: 40, distance: 40.8
click at [14, 32] on img at bounding box center [19, 30] width 31 height 31
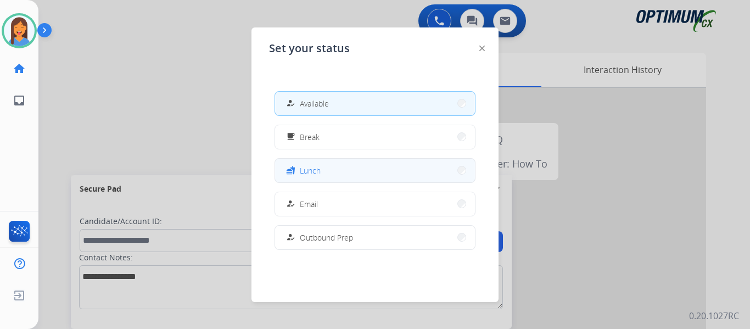
click at [335, 179] on button "fastfood Lunch" at bounding box center [375, 171] width 200 height 24
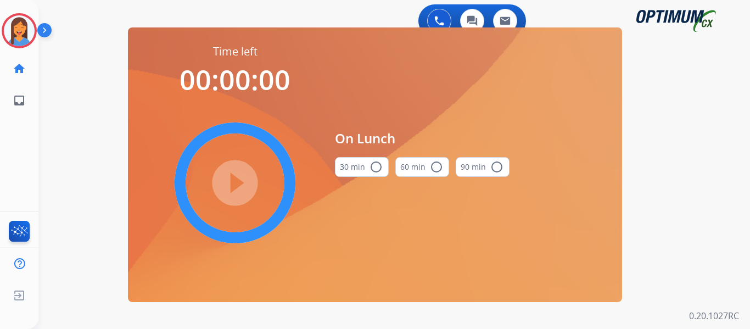
click at [357, 169] on button "30 min radio_button_unchecked" at bounding box center [362, 167] width 54 height 20
click at [239, 182] on mat-icon "play_circle_filled" at bounding box center [234, 182] width 13 height 13
